Goal: Information Seeking & Learning: Learn about a topic

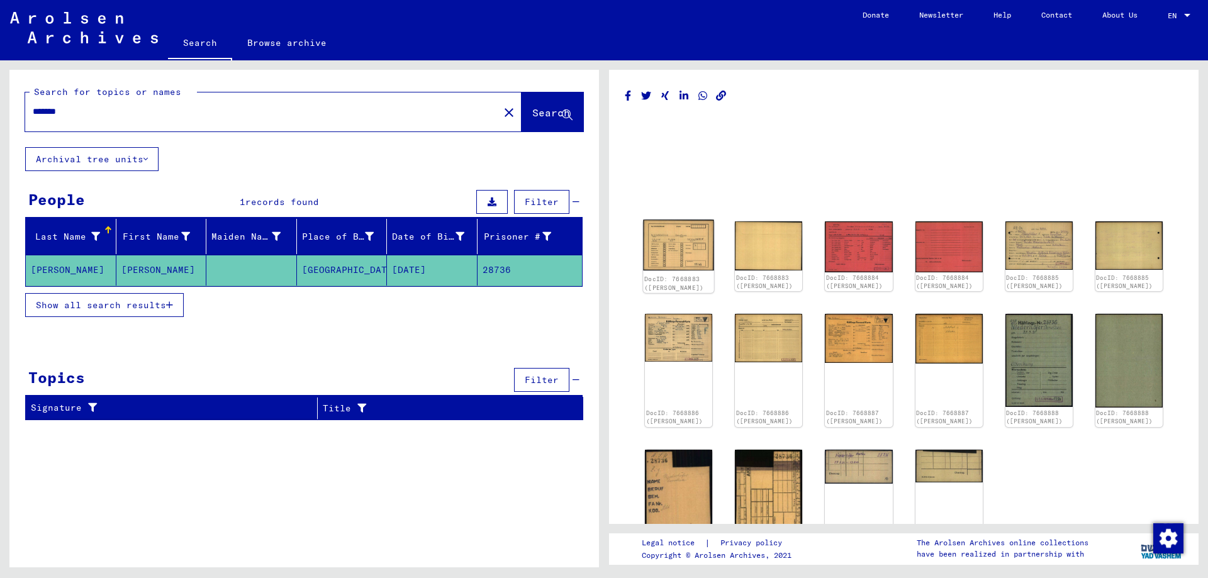
click at [668, 250] on img at bounding box center [678, 245] width 71 height 50
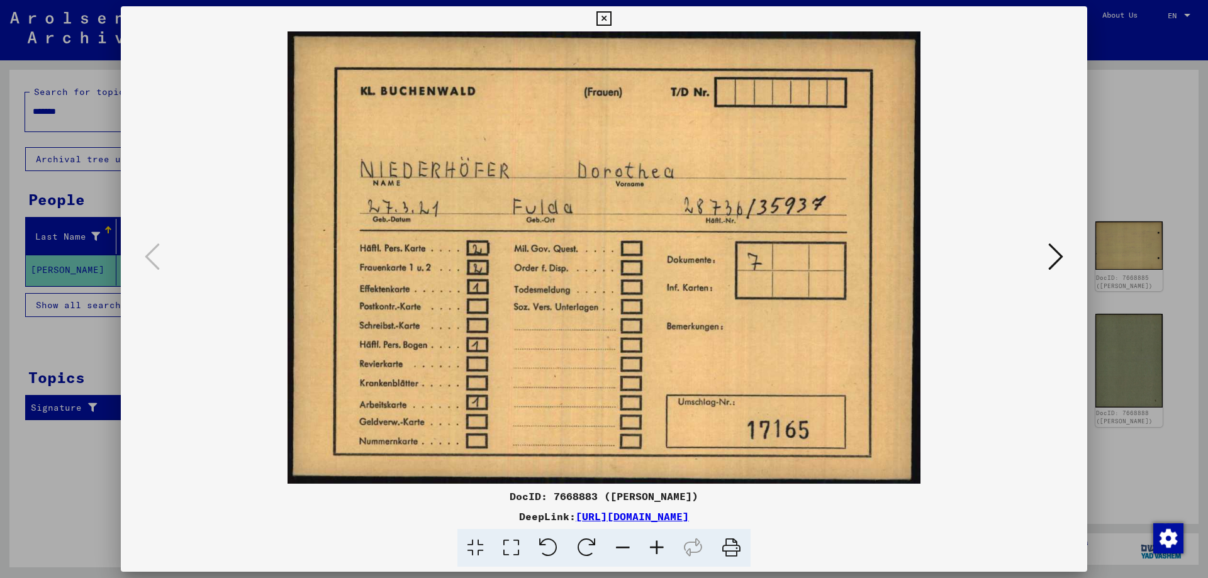
click at [1058, 261] on icon at bounding box center [1055, 257] width 15 height 30
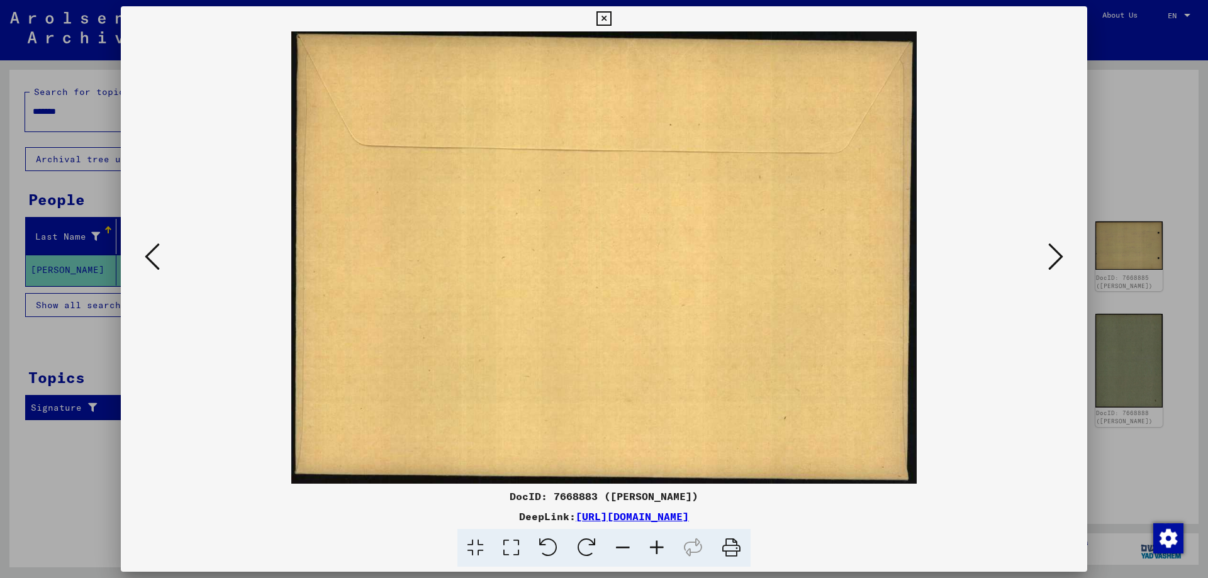
click at [1058, 261] on icon at bounding box center [1055, 257] width 15 height 30
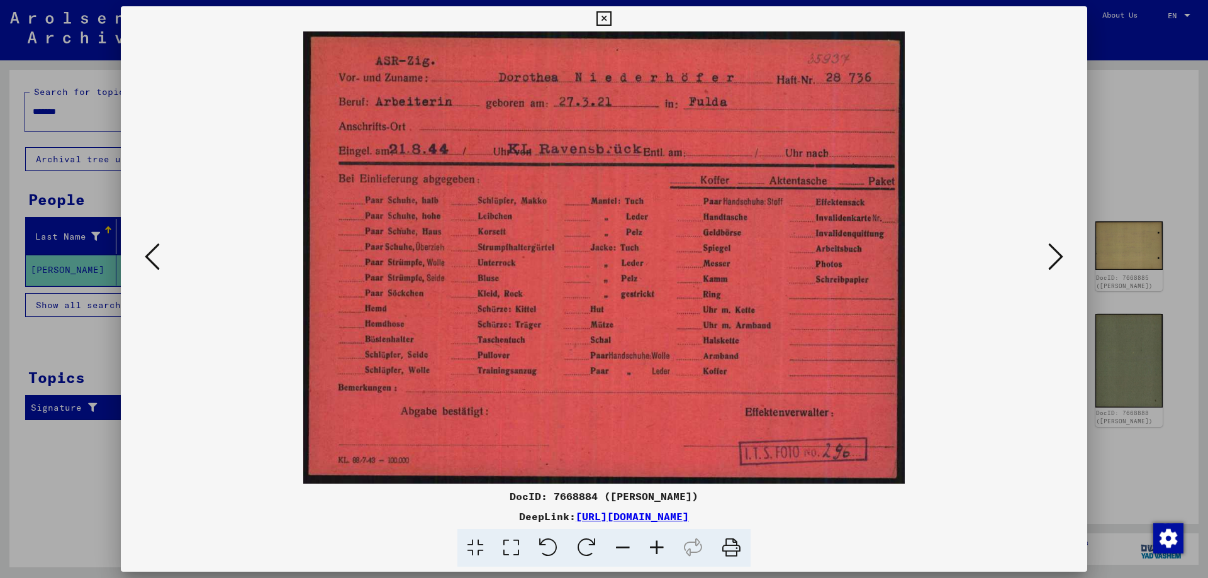
click at [1057, 261] on icon at bounding box center [1055, 257] width 15 height 30
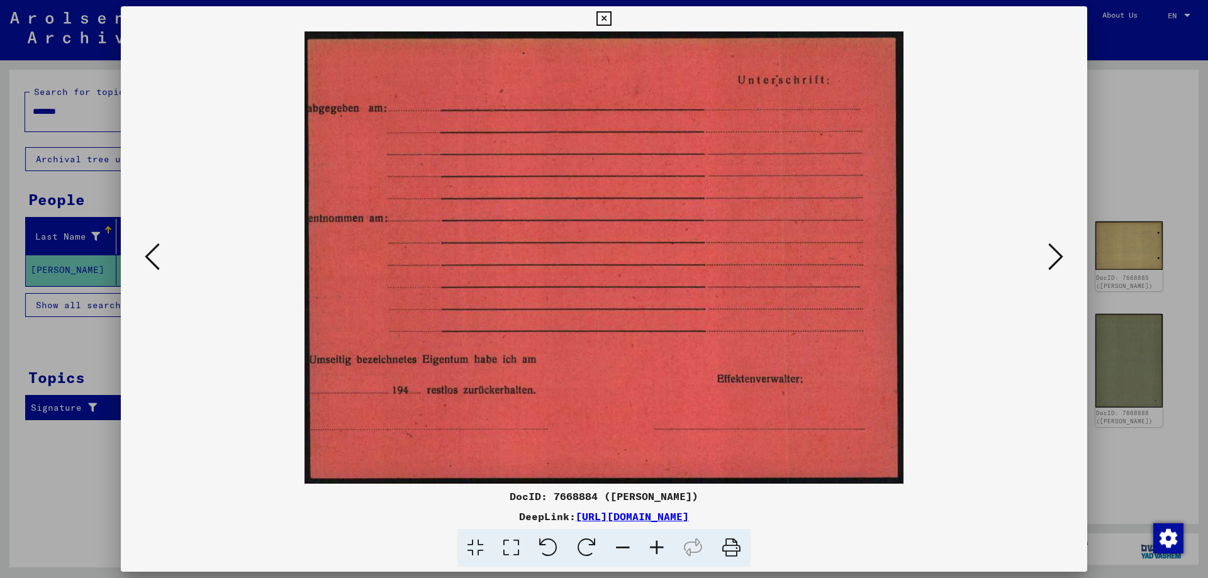
click at [1057, 261] on icon at bounding box center [1055, 257] width 15 height 30
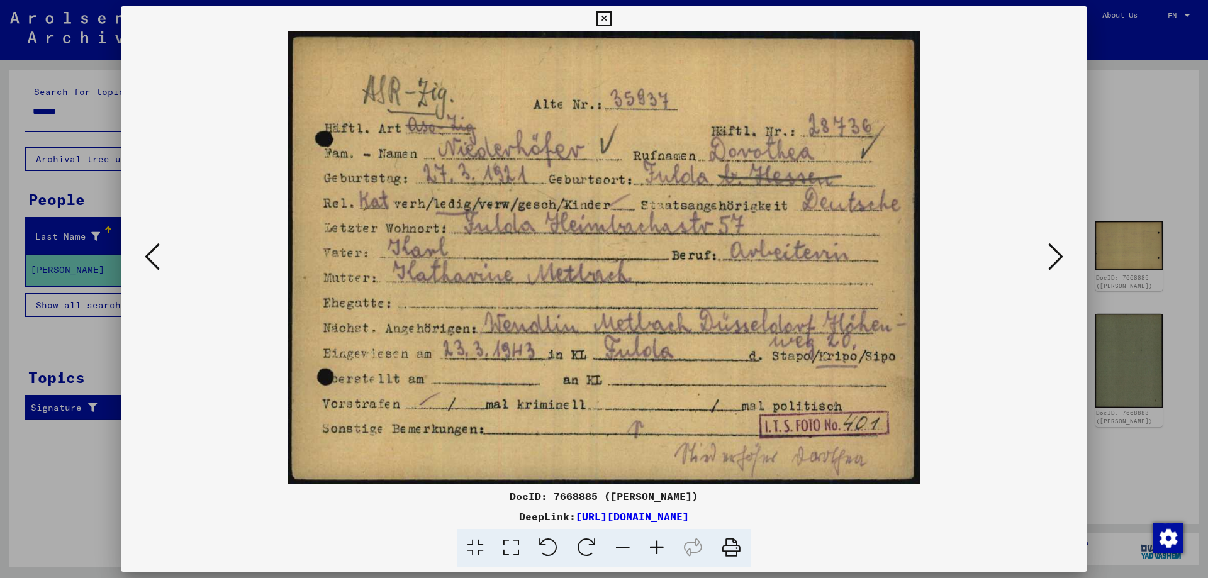
click at [1057, 260] on icon at bounding box center [1055, 257] width 15 height 30
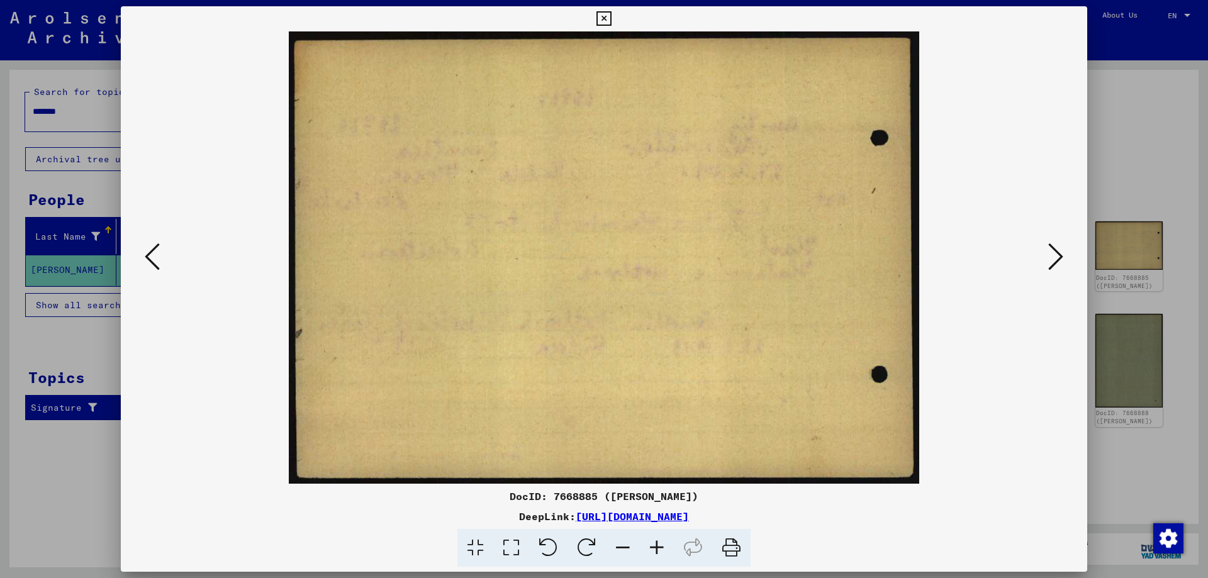
click at [1057, 260] on icon at bounding box center [1055, 257] width 15 height 30
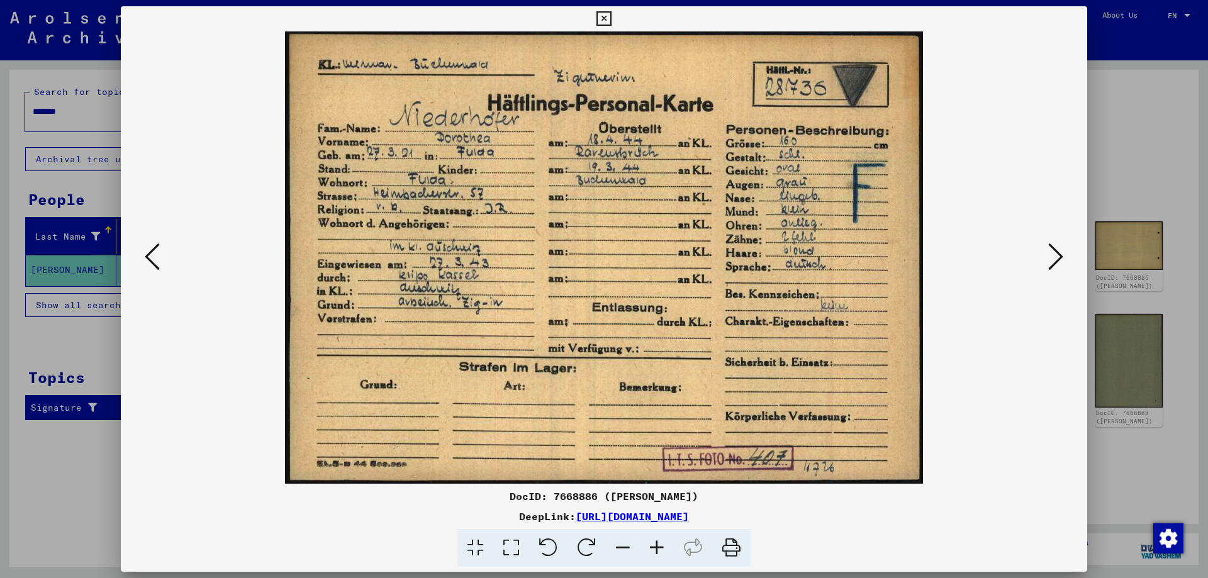
click at [1057, 260] on icon at bounding box center [1055, 257] width 15 height 30
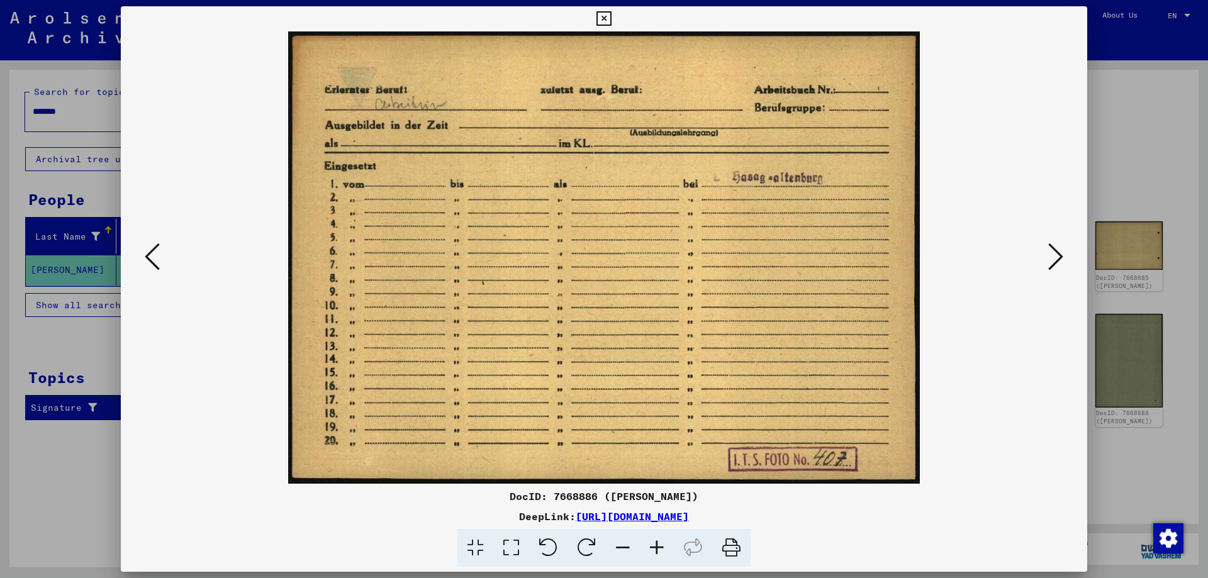
click at [1057, 260] on icon at bounding box center [1055, 257] width 15 height 30
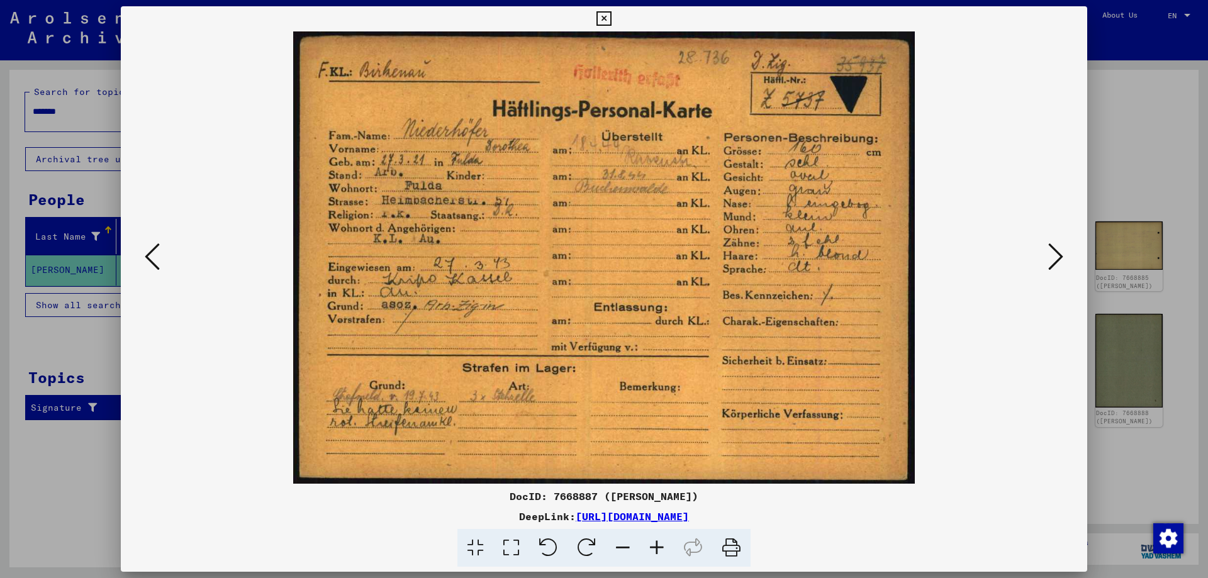
click at [1054, 260] on icon at bounding box center [1055, 257] width 15 height 30
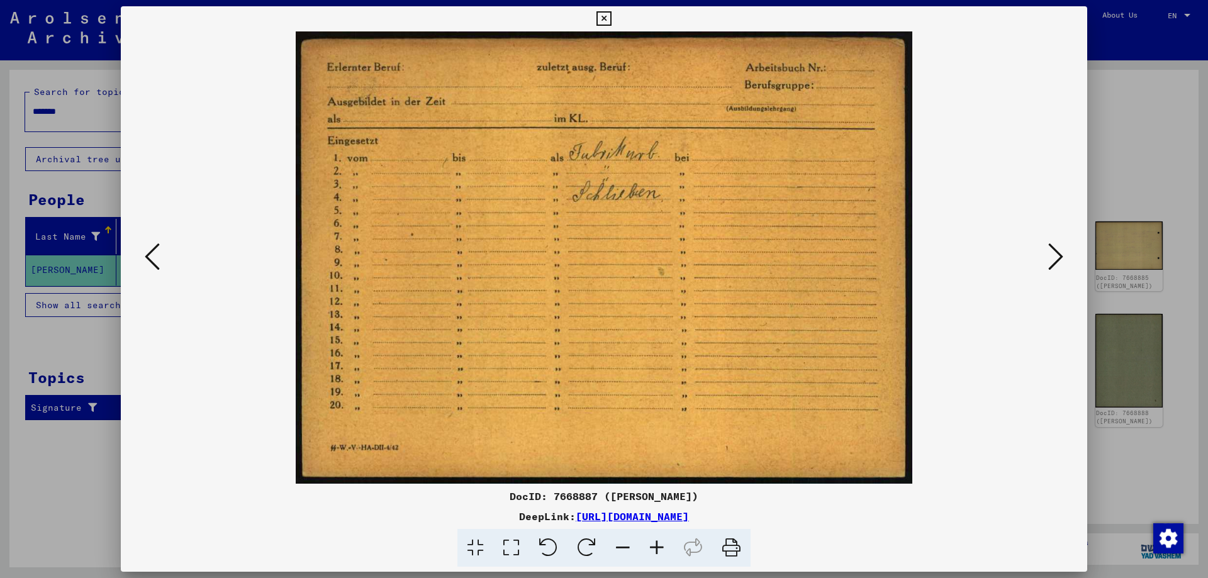
click at [1055, 257] on icon at bounding box center [1055, 257] width 15 height 30
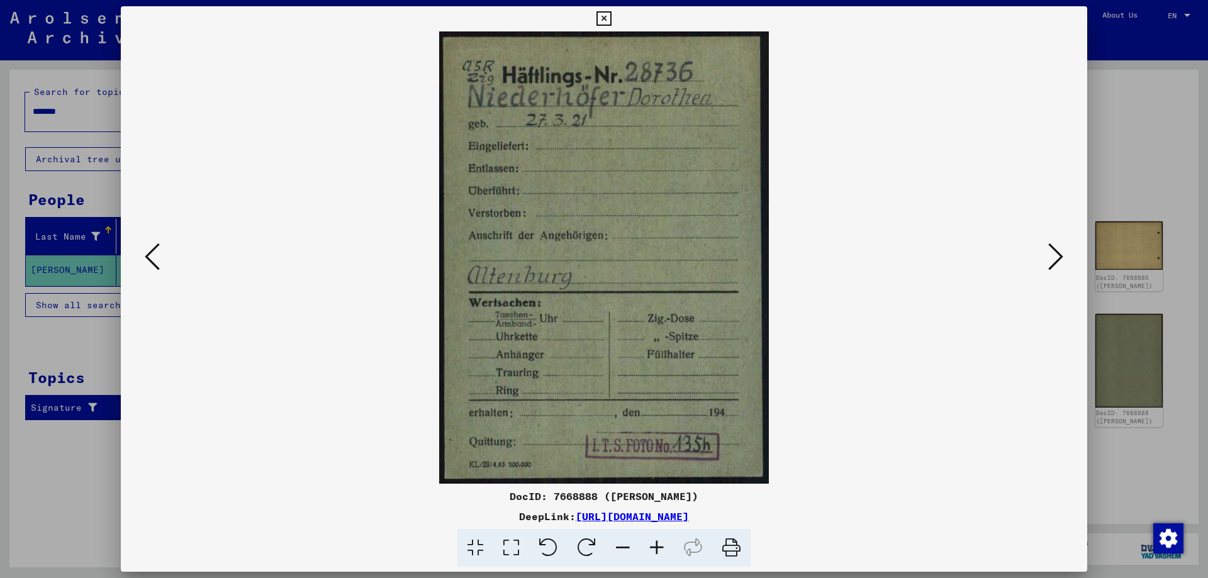
click at [1055, 257] on icon at bounding box center [1055, 257] width 15 height 30
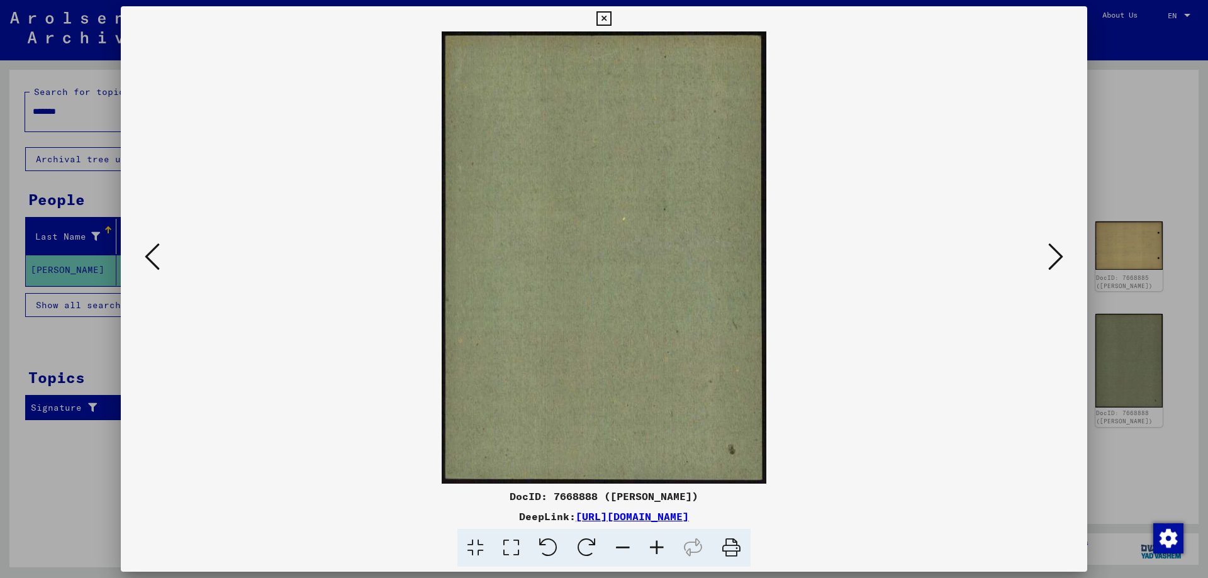
click at [1055, 257] on icon at bounding box center [1055, 257] width 15 height 30
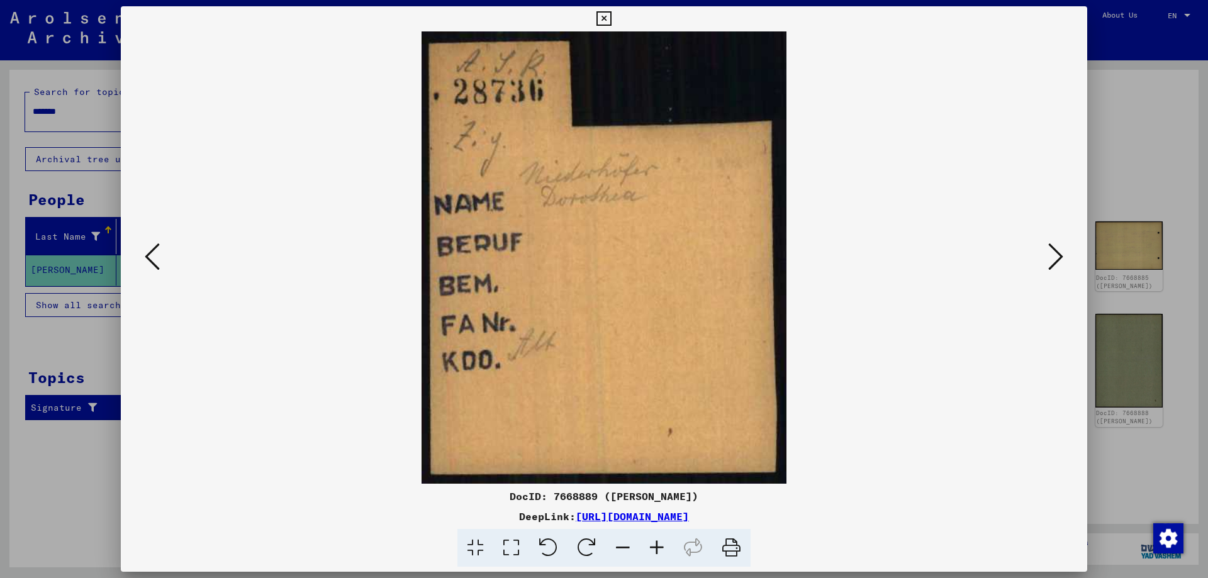
click at [1055, 257] on icon at bounding box center [1055, 257] width 15 height 30
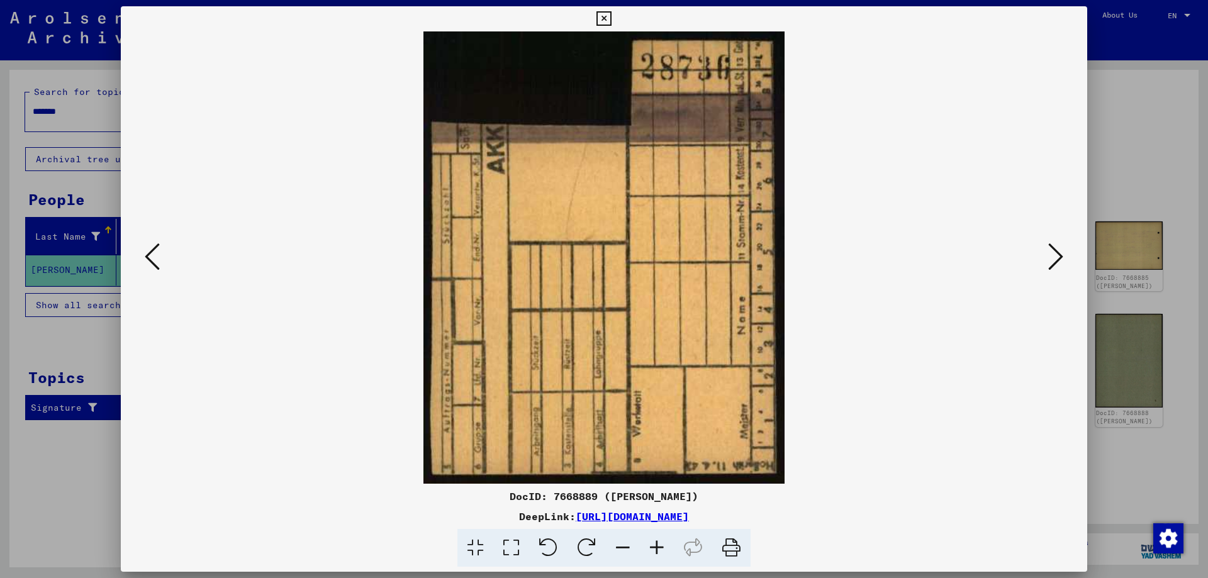
click at [1055, 257] on icon at bounding box center [1055, 257] width 15 height 30
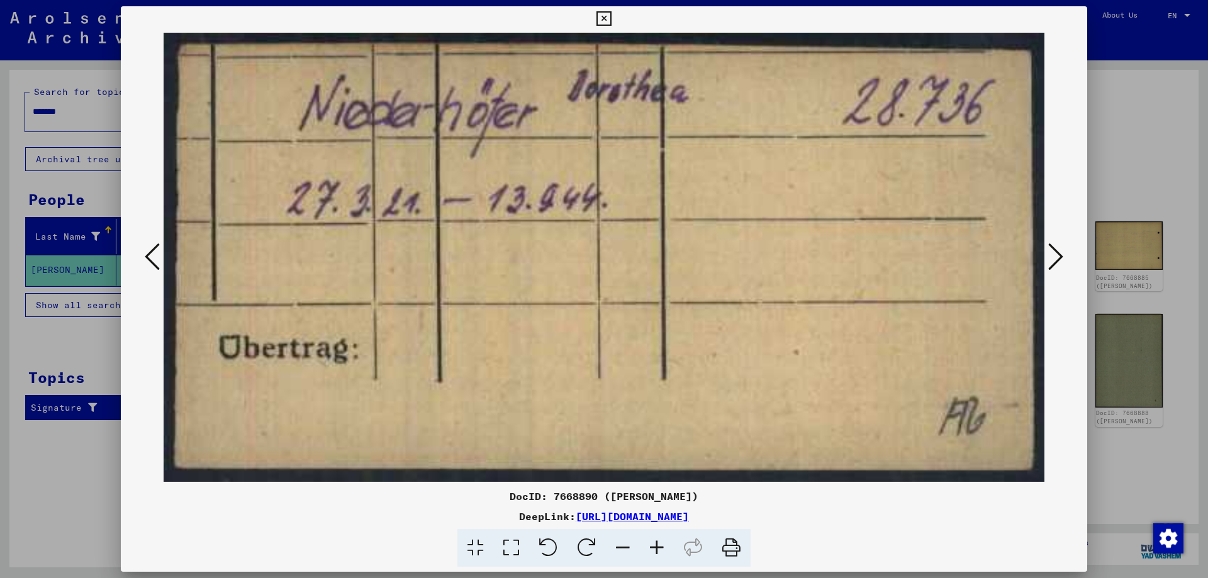
click at [1055, 257] on icon at bounding box center [1055, 257] width 15 height 30
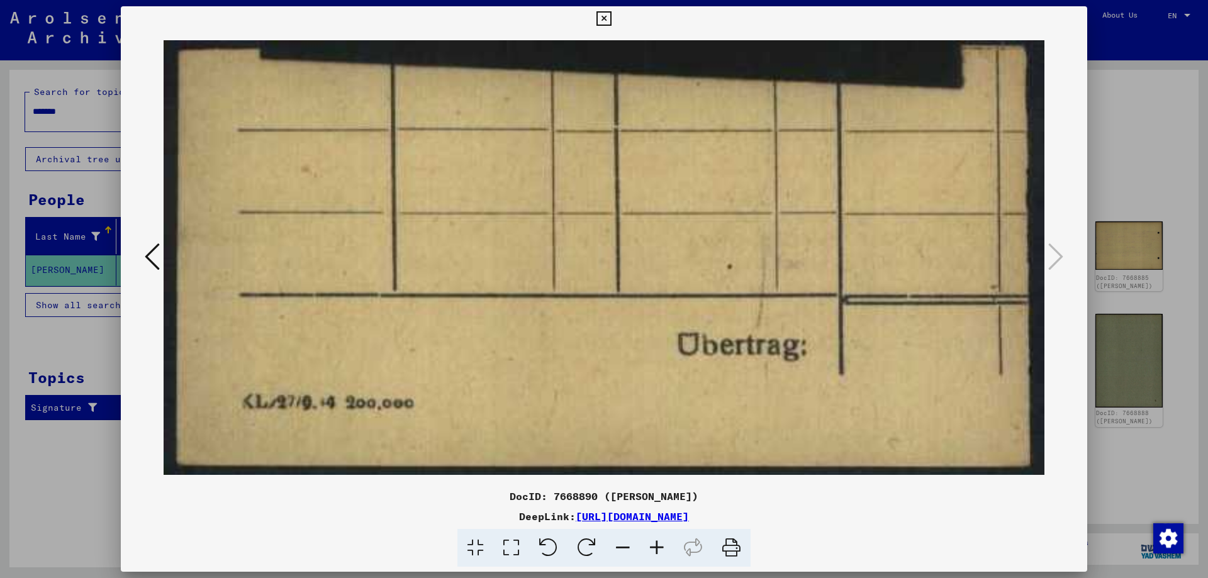
click at [611, 17] on icon at bounding box center [603, 18] width 14 height 15
